Goal: Transaction & Acquisition: Purchase product/service

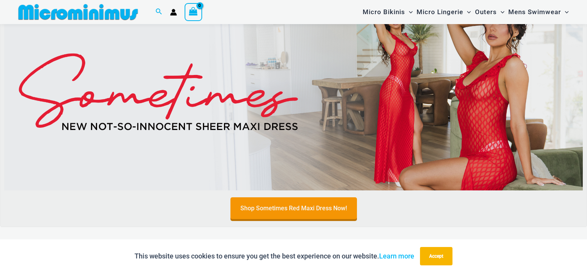
scroll to position [304, 0]
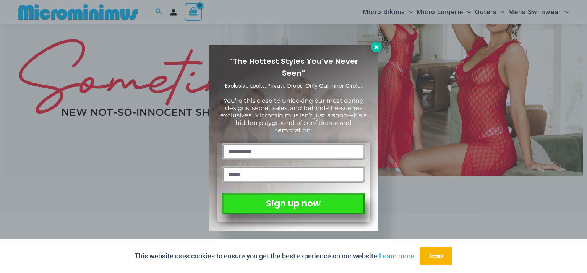
click at [377, 46] on icon at bounding box center [376, 47] width 4 height 4
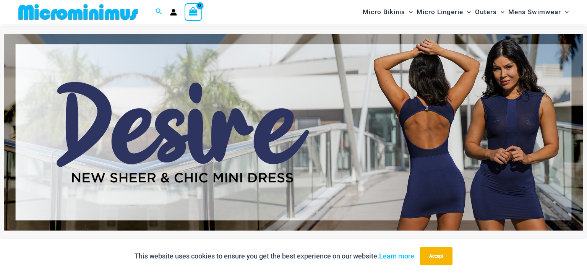
scroll to position [0, 0]
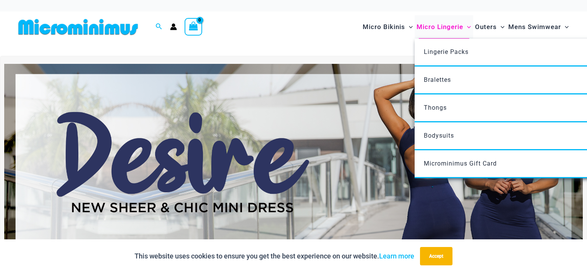
click at [426, 27] on span "Micro Lingerie" at bounding box center [440, 27] width 47 height 20
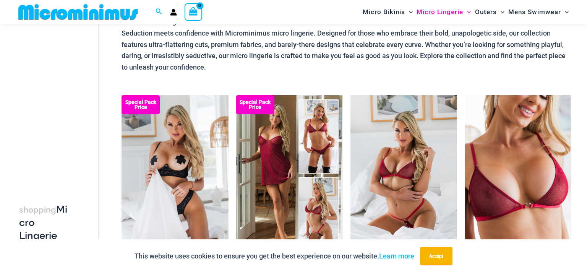
scroll to position [101, 0]
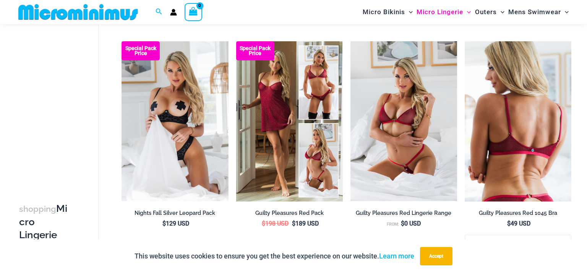
click at [500, 89] on img at bounding box center [518, 121] width 107 height 160
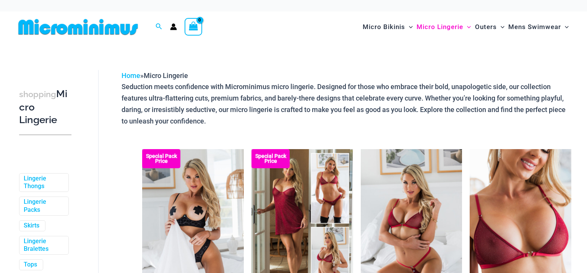
scroll to position [106, 0]
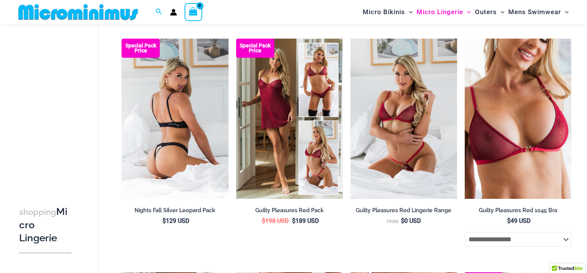
click at [178, 138] on img at bounding box center [175, 119] width 107 height 160
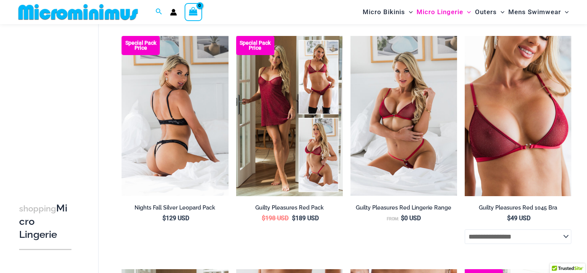
scroll to position [97, 0]
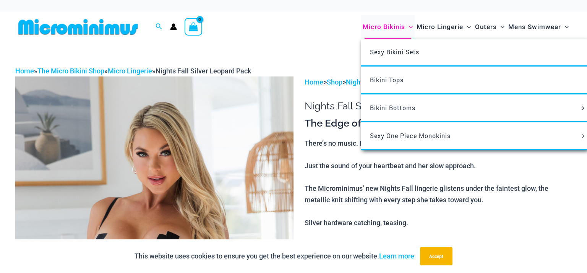
click at [386, 27] on span "Micro Bikinis" at bounding box center [384, 27] width 42 height 20
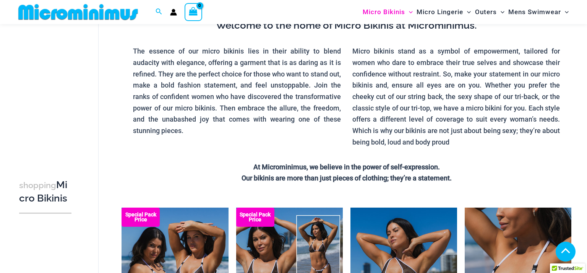
scroll to position [116, 0]
